Goal: Task Accomplishment & Management: Use online tool/utility

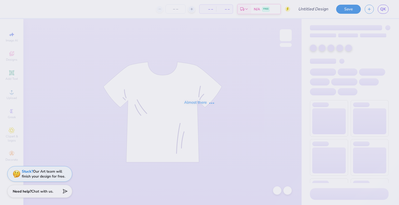
type input "shirt 6"
type input "30"
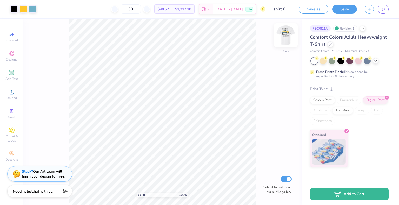
click at [283, 39] on img at bounding box center [285, 35] width 21 height 21
click at [290, 34] on img at bounding box center [285, 35] width 21 height 21
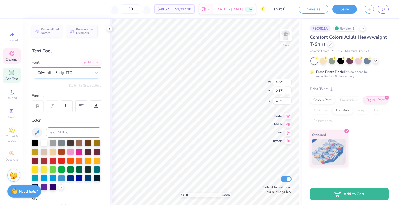
click at [53, 73] on div "Edwardian Script ITC" at bounding box center [64, 73] width 55 height 8
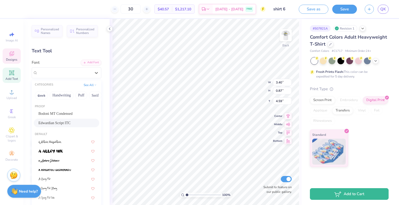
type input "1.99"
type input "1.13"
type input "3.20"
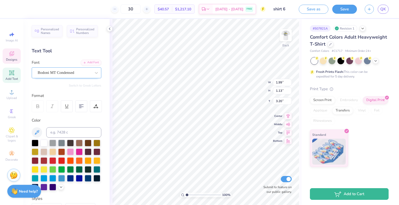
click at [58, 72] on div "Bodoni MT Condensed" at bounding box center [64, 73] width 55 height 8
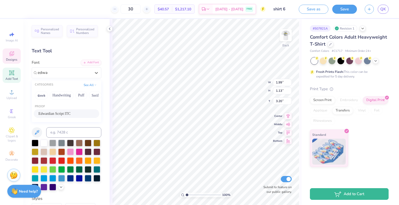
click at [58, 114] on span "Edwardian Script ITC" at bounding box center [54, 113] width 32 height 5
type input "edwa"
type input "4.37"
type input "1.59"
type input "2.96"
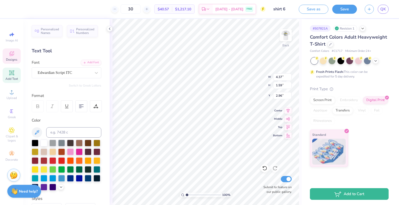
click at [37, 106] on icon at bounding box center [38, 107] width 3 height 2
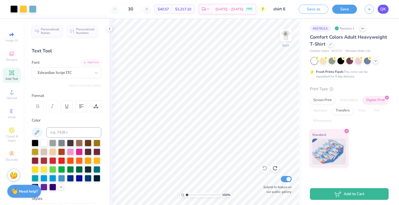
click at [385, 10] on span "QK" at bounding box center [383, 9] width 6 height 6
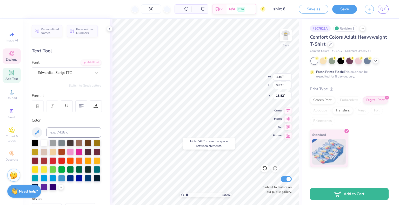
type input "18.82"
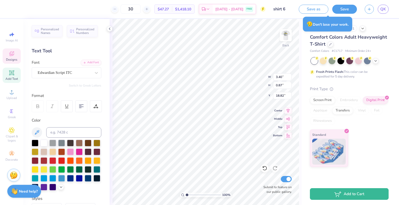
type input "1.37"
type input "1.32"
type input "3.00"
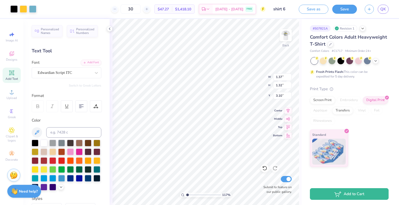
type input "1.16808992865245"
type input "1.53"
type input "1.48"
type input "3.00"
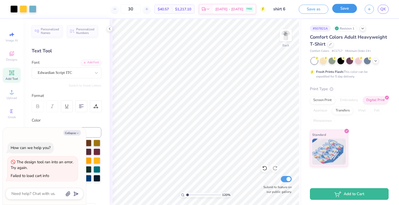
click at [339, 6] on button "Save" at bounding box center [344, 8] width 25 height 9
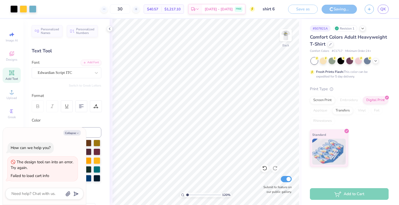
type input "1.20288327433057"
type textarea "x"
type input "1.20288327433057"
type textarea "x"
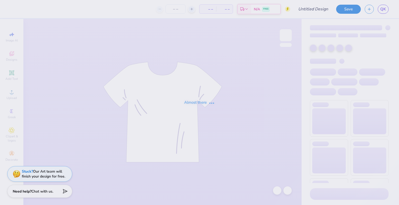
type input "air balloon hoodie"
type input "100"
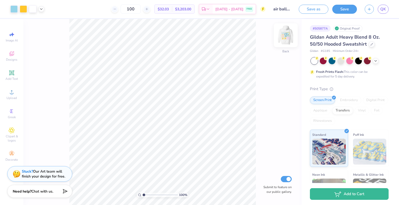
click at [286, 33] on img at bounding box center [285, 35] width 21 height 21
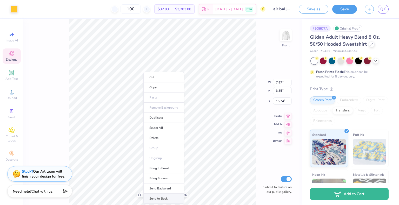
click at [150, 196] on li "Send to Back" at bounding box center [163, 199] width 41 height 10
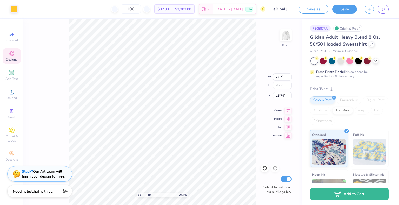
type input "2.54969216020723"
type input "3.50"
type input "0.63"
type input "18.14"
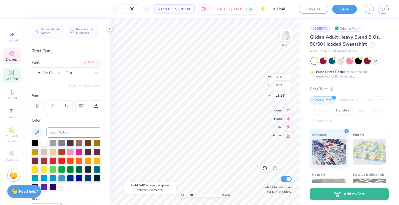
type input "2.30185460007649"
type input "20.78"
type input "2.30185460007649"
type input "18.14"
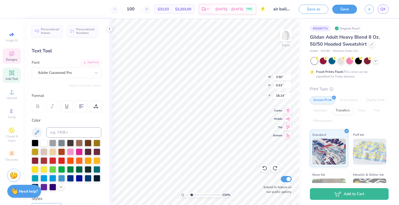
type input "2.30185460007649"
type textarea "O2025hio State"
type input "2.30185460007649"
type textarea "O2025hio State"
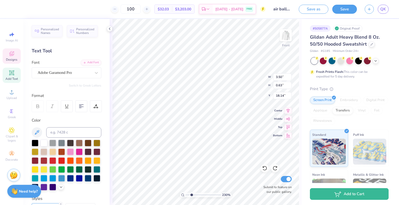
type input "2.30185460007649"
type textarea "O025hio State"
type input "2.30185460007649"
type textarea "O025hio State"
type input "2.30185460007649"
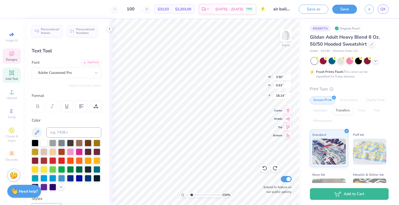
type textarea "State"
type input "2.30185460007649"
type textarea "State"
type input "2.30185460007649"
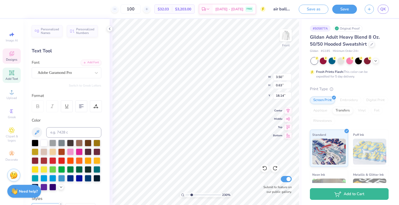
type textarea "[PERSON_NAME]"
type input "2.30185460007649"
type textarea "2tate"
type input "2.30185460007649"
type textarea "20tate"
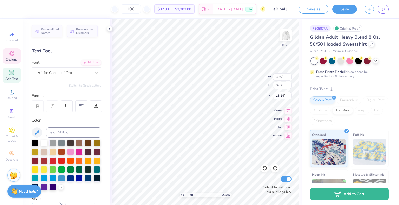
type input "2.30185460007649"
type textarea "2025tate"
type input "2.30185460007649"
type textarea "2025ate"
type input "2.30185460007649"
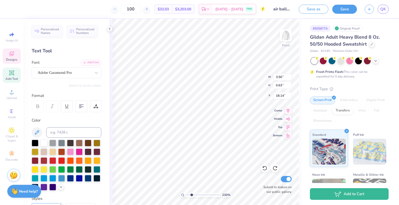
type textarea "2025e"
type input "2.30185460007649"
type textarea "2025"
type input "2.30185460007649"
type input "18.08"
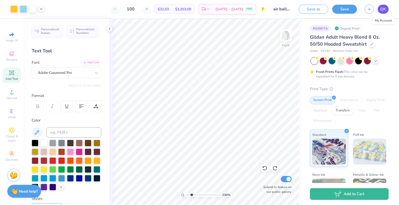
click at [382, 10] on span "QK" at bounding box center [383, 9] width 6 height 6
type input "2.30185460007649"
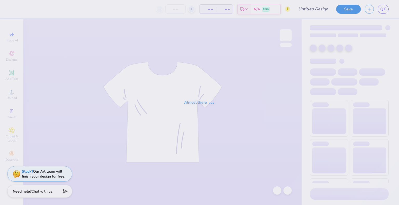
type input "air balloon hoodie"
type input "100"
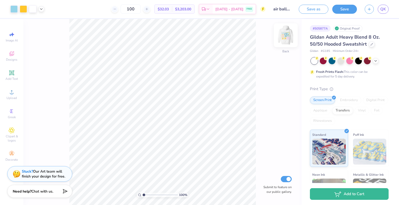
click at [287, 32] on img at bounding box center [285, 35] width 21 height 21
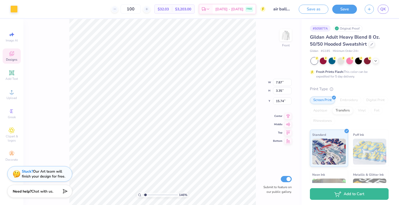
type input "1.45836887208531"
type input "2.61"
type input "0.90"
type input "16.12"
click at [139, 199] on li "Send to Back" at bounding box center [152, 199] width 41 height 10
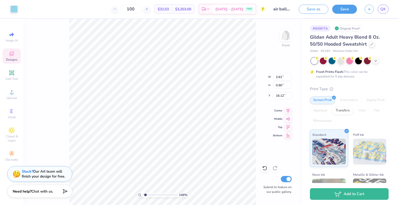
type input "1.45836887208531"
type input "7.87"
type input "3.35"
type input "15.74"
click at [158, 197] on li "Send to Back" at bounding box center [168, 199] width 41 height 10
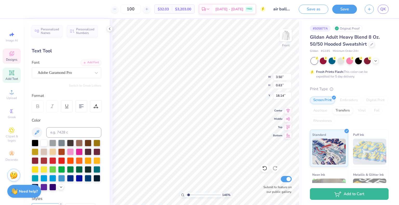
type input "1.45836887208531"
type input "20.18"
type input "1.45836887208531"
type input "16.00"
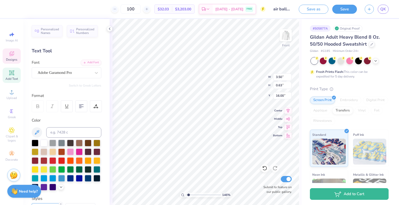
type input "1.45836887208531"
type textarea "e"
type input "1.45836887208531"
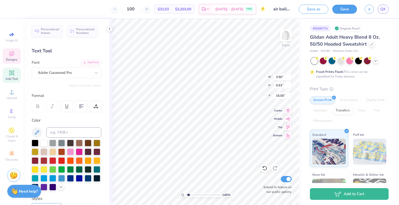
type textarea "E"
type input "1.45836887208531"
type textarea "Ele"
type input "1.45836887208531"
type textarea "Elev"
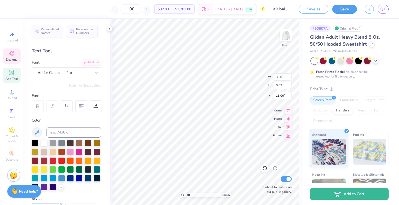
type input "1.45836887208531"
type textarea "Elevaat"
type input "1.45836887208531"
type textarea "Elevaate"
type input "1.45836887208531"
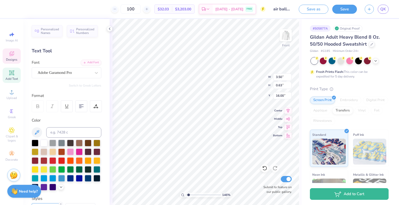
type textarea "Elevaate to"
type input "1.45836887208531"
type textarea "Elevate to"
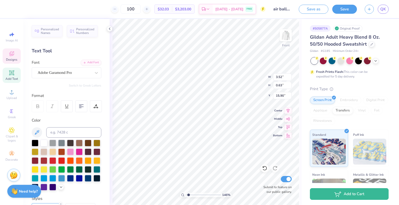
type input "1.45836887208531"
type input "3.50"
type input "18.14"
type input "1.45836887208531"
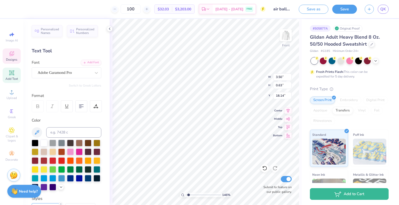
scroll to position [4, 2]
type textarea "Oe"
type input "1.45836887208531"
type textarea "O"
type input "1.45836887208531"
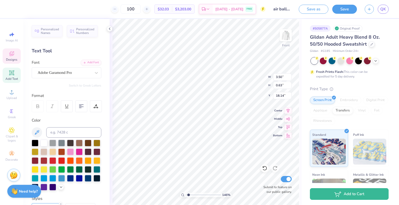
scroll to position [4, 1]
type input "1.45836887208531"
type textarea "N"
type input "1.45836887208531"
type textarea "No"
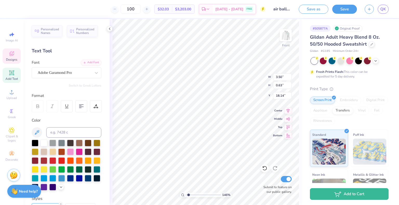
type input "1.45836887208531"
type textarea "No"
type input "1.45836887208531"
type textarea "No L"
type input "1.45836887208531"
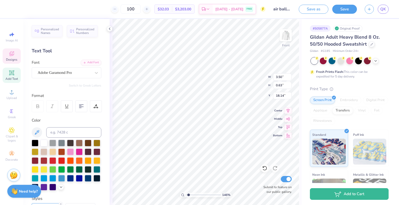
type textarea "No Li"
type input "1.45836887208531"
type textarea "No Limit"
type input "1.45836887208531"
type textarea "No Limits"
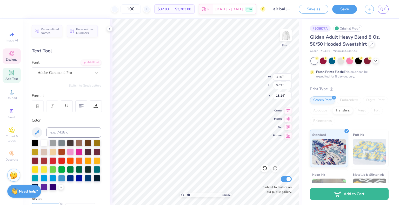
scroll to position [4, 1]
click at [203, 189] on li "Send Backward" at bounding box center [207, 189] width 41 height 10
click at [204, 140] on li "Delete" at bounding box center [219, 138] width 41 height 10
type input "1.45836887208531"
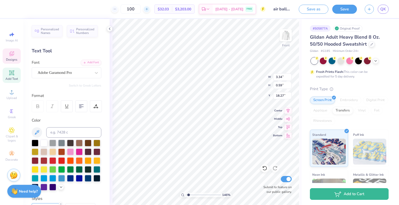
type textarea "No"
type input "1.45836887208531"
type textarea "No"
type input "1.45836887208531"
type textarea "N"
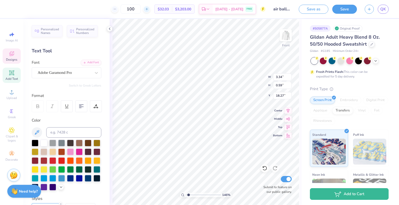
scroll to position [4, 1]
type input "1.45836887208531"
type textarea "D"
type input "1.45836887208531"
type textarea "Dr"
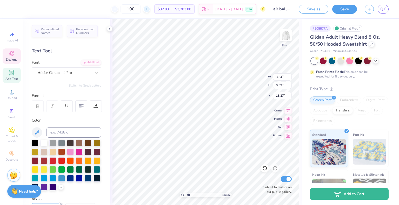
type input "1.45836887208531"
type textarea "Drea"
type input "1.45836887208531"
type textarea "Dream"
type input "1.45836887208531"
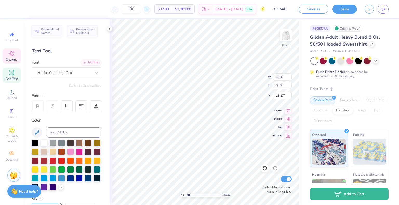
type textarea "Dream"
type input "1.45836887208531"
type textarea "Dream B"
type input "1.45836887208531"
type textarea "Dream Bi"
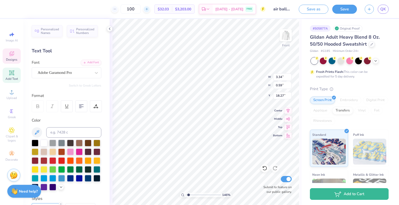
type input "1.45836887208531"
type textarea "Dream Big"
type input "1.45836887208531"
type textarea "Big"
type input "1.45836887208531"
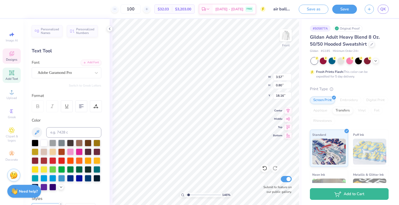
type textarea "Big"
type input "1.45836887208531"
type textarea "ig"
type input "1.45836887208531"
type textarea "g"
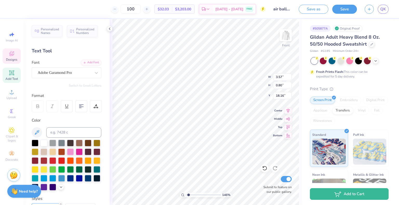
type input "1.45836887208531"
type textarea "el"
type input "1.45836887208531"
type textarea "ele"
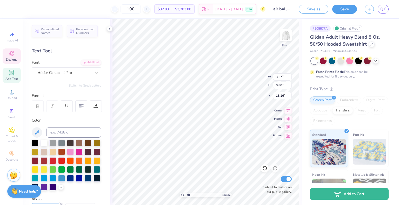
type input "1.45836887208531"
type textarea "elev"
type input "1.45836887208531"
type textarea "elevat"
type input "1.45836887208531"
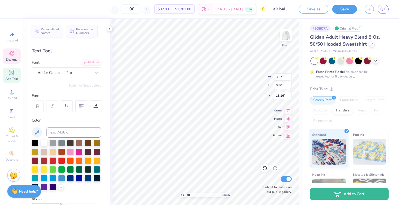
type textarea "elevate"
type input "1.45836887208531"
type textarea "elevate"
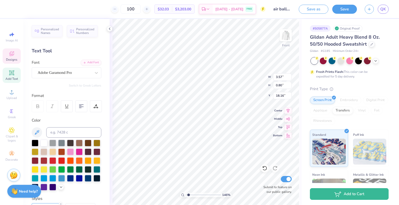
type input "1.45836887208531"
type textarea "b"
type input "1.45836887208531"
type textarea "bui"
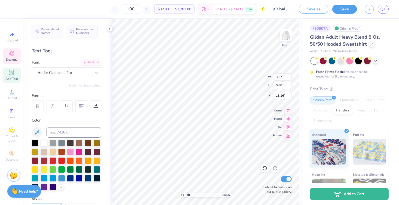
type input "1.45836887208531"
type textarea "buil"
type input "1.45836887208531"
type textarea "build t"
type input "1.45836887208531"
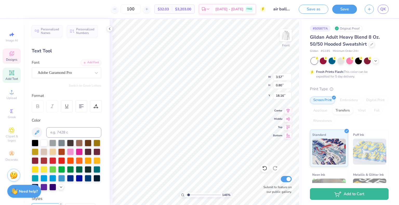
type textarea "build to ri"
type input "1.45836887208531"
type textarea "build to rise"
type input "1.45836887208531"
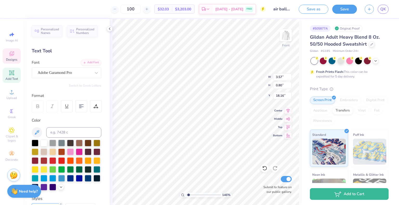
type textarea "build to rise"
type input "1.45836887208531"
type textarea "buil to rise"
type input "1.45836887208531"
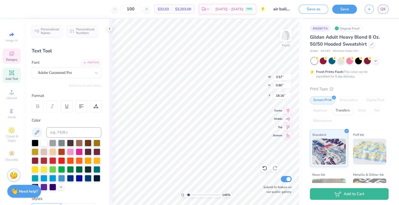
type textarea "built to rise"
click at [287, 34] on img at bounding box center [285, 35] width 21 height 21
type input "1.45836887208531"
type input "3.80"
type input "1.45836887208531"
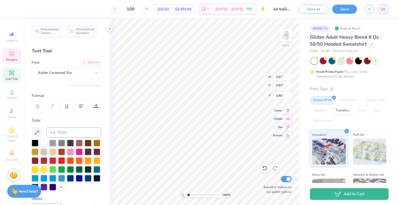
type input "3.48"
type input "1.45836887208531"
type input "2.90"
type input "0.50"
click at [245, 79] on div "146 % Back W 2.90 H 0.50 Y 3.48 Center Middle Top Bottom Submit to feature on o…" at bounding box center [206, 112] width 192 height 186
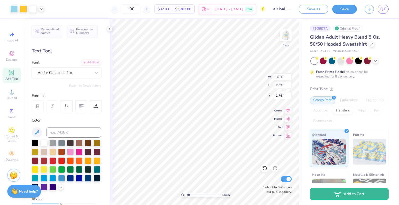
type input "1.45836887208531"
type input "2.17"
type input "1.45836887208531"
type input "3.00"
click at [284, 35] on img at bounding box center [285, 35] width 21 height 21
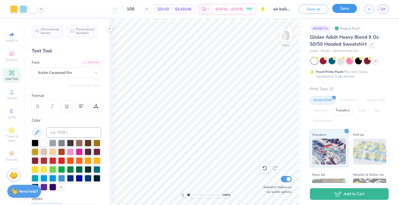
click at [340, 8] on button "Save" at bounding box center [344, 8] width 25 height 9
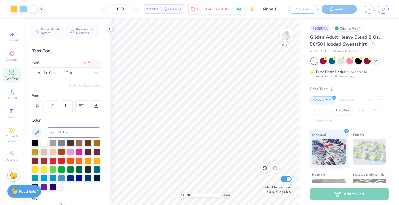
type input "1.45836887208531"
